Goal: Information Seeking & Learning: Learn about a topic

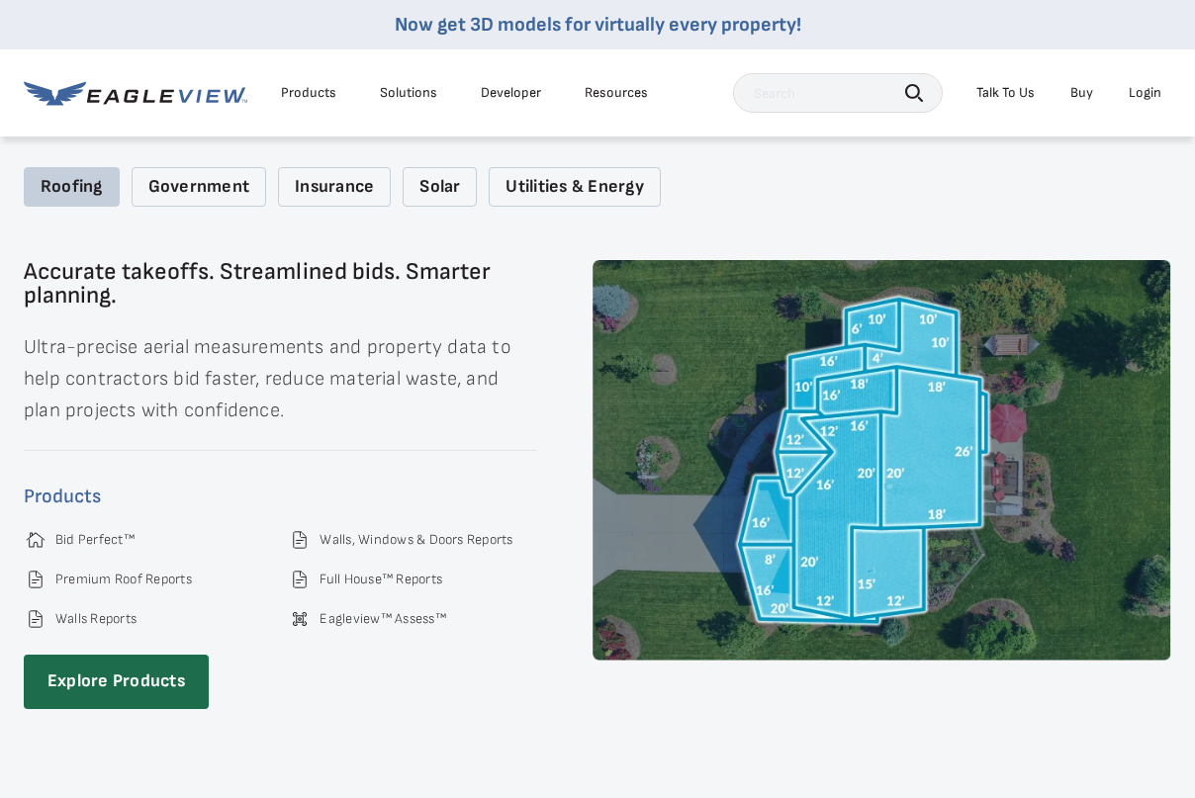
scroll to position [2572, 0]
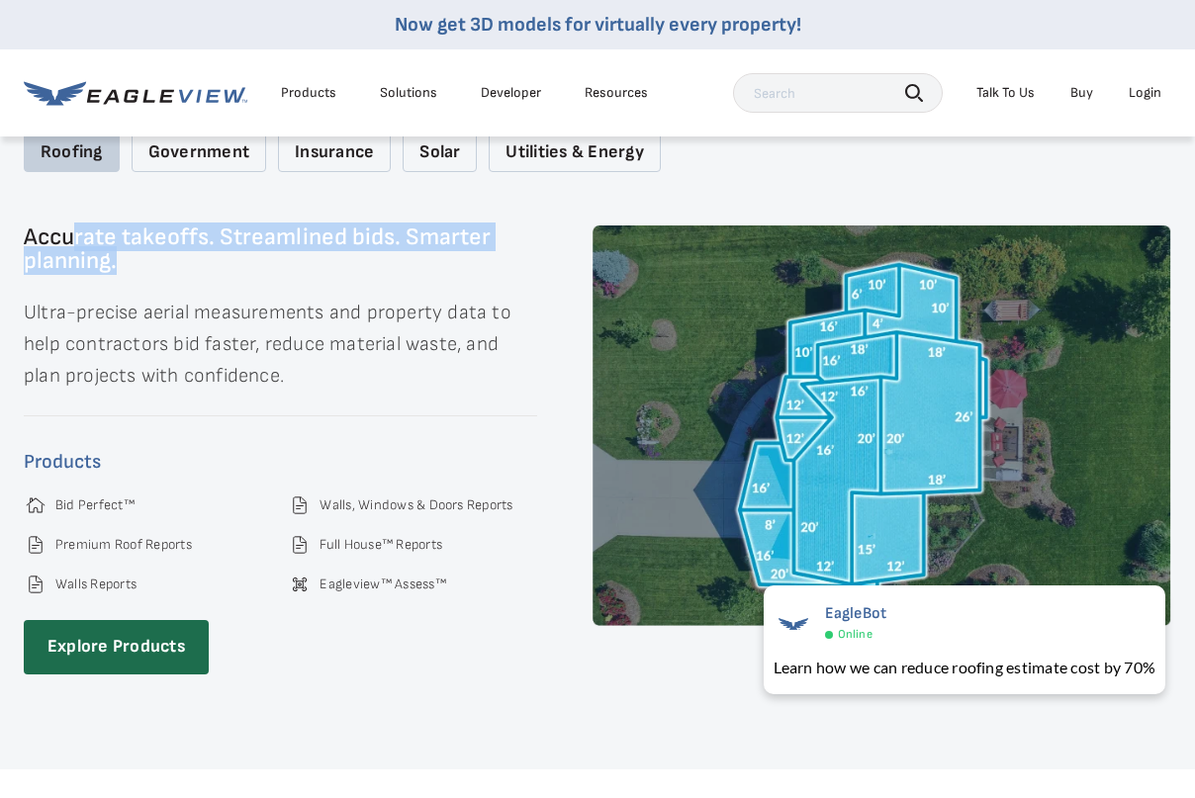
drag, startPoint x: 123, startPoint y: 272, endPoint x: 67, endPoint y: 258, distance: 57.1
click at [71, 259] on h3 "Accurate takeoffs. Streamlined bids. Smarter planning." at bounding box center [280, 249] width 513 height 47
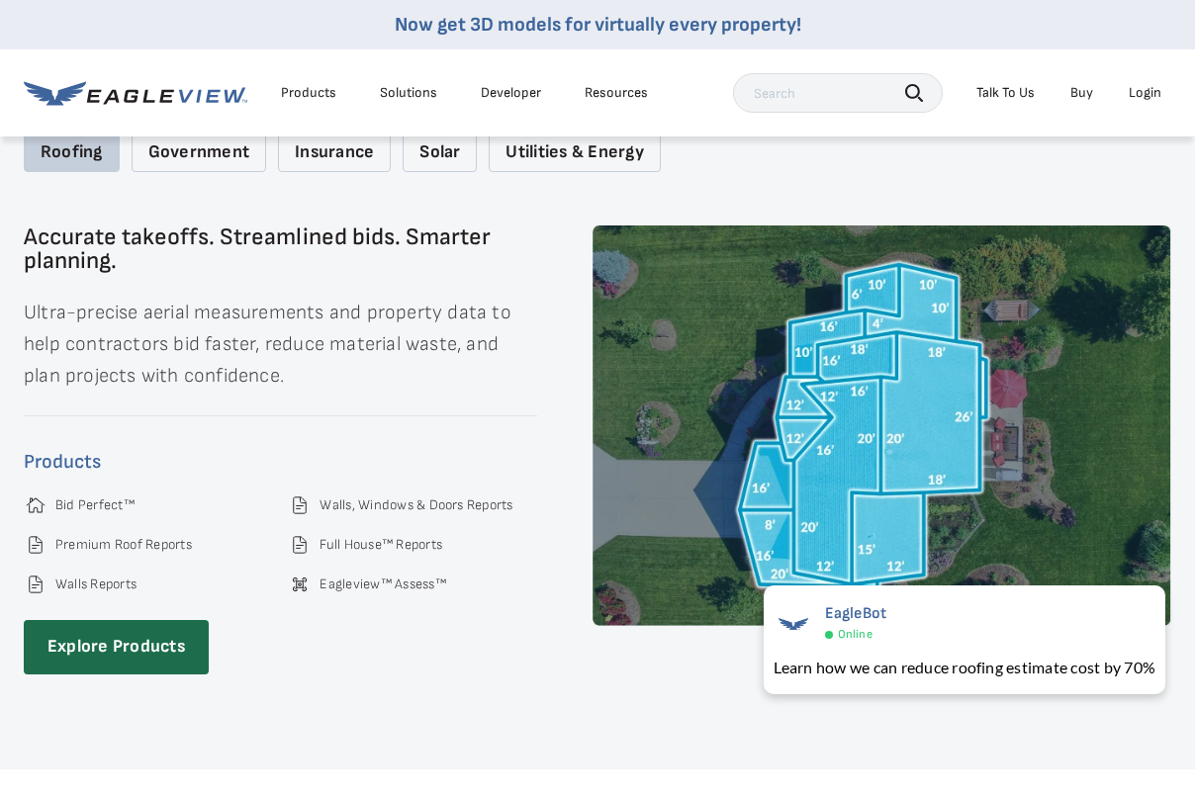
click at [67, 258] on h3 "Accurate takeoffs. Streamlined bids. Smarter planning." at bounding box center [280, 249] width 513 height 47
drag, startPoint x: 60, startPoint y: 258, endPoint x: 45, endPoint y: 256, distance: 16.0
click at [45, 256] on h3 "Accurate takeoffs. Streamlined bids. Smarter planning." at bounding box center [280, 249] width 513 height 47
click at [28, 253] on h3 "Accurate takeoffs. Streamlined bids. Smarter planning." at bounding box center [280, 249] width 513 height 47
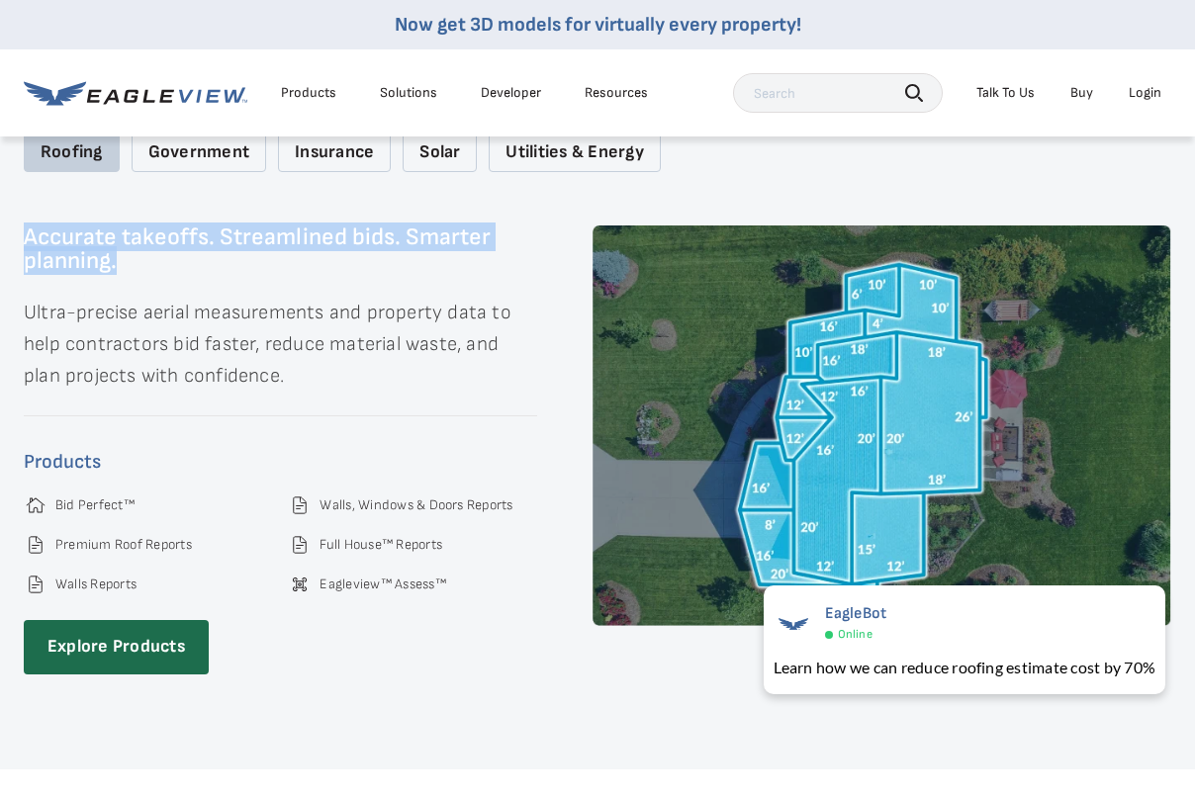
drag, startPoint x: 126, startPoint y: 274, endPoint x: 26, endPoint y: 258, distance: 101.2
click at [26, 258] on h3 "Accurate takeoffs. Streamlined bids. Smarter planning." at bounding box center [280, 249] width 513 height 47
copy h3 "Accurate takeoffs. Streamlined bids. Smarter planning."
click at [310, 392] on p "Ultra-precise aerial measurements and property data to help contractors bid fas…" at bounding box center [280, 344] width 513 height 95
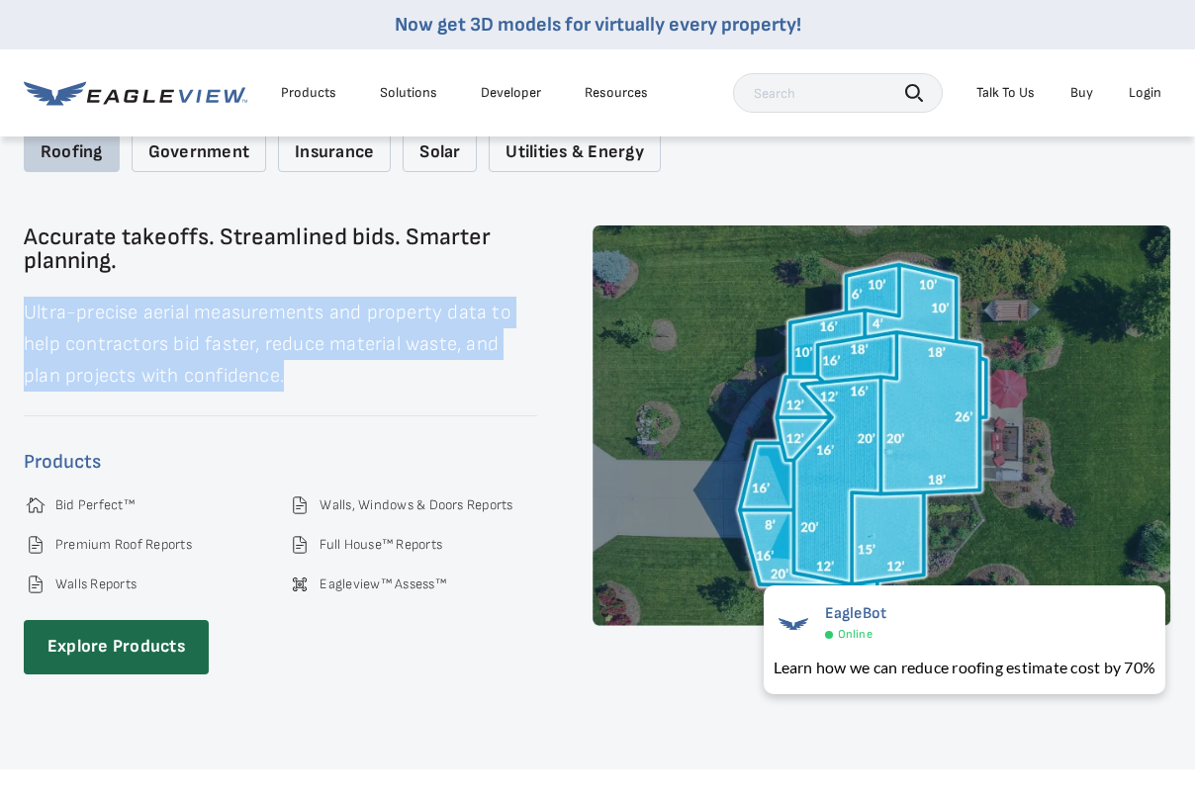
drag, startPoint x: 214, startPoint y: 379, endPoint x: 25, endPoint y: 321, distance: 197.8
click at [25, 321] on p "Ultra-precise aerial measurements and property data to help contractors bid fas…" at bounding box center [280, 344] width 513 height 95
copy p "Ultra-precise aerial measurements and property data to help contractors bid fas…"
drag, startPoint x: 136, startPoint y: 353, endPoint x: 200, endPoint y: 380, distance: 69.6
click at [200, 380] on p "Ultra-precise aerial measurements and property data to help contractors bid fas…" at bounding box center [280, 344] width 513 height 95
